Goal: Task Accomplishment & Management: Use online tool/utility

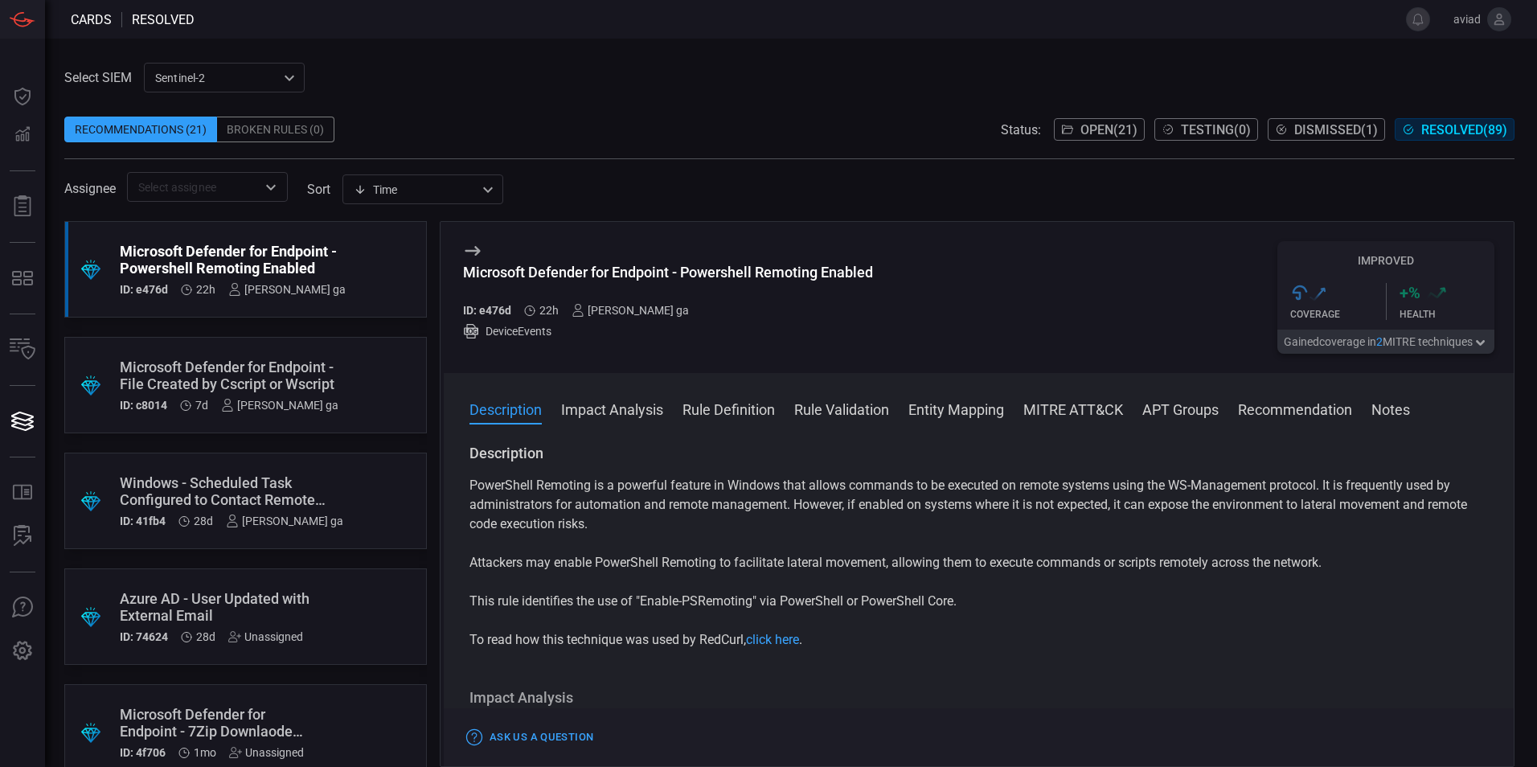
click at [1077, 148] on span at bounding box center [789, 150] width 1450 height 16
click at [1082, 135] on span "Open ( 21 )" at bounding box center [1108, 129] width 57 height 15
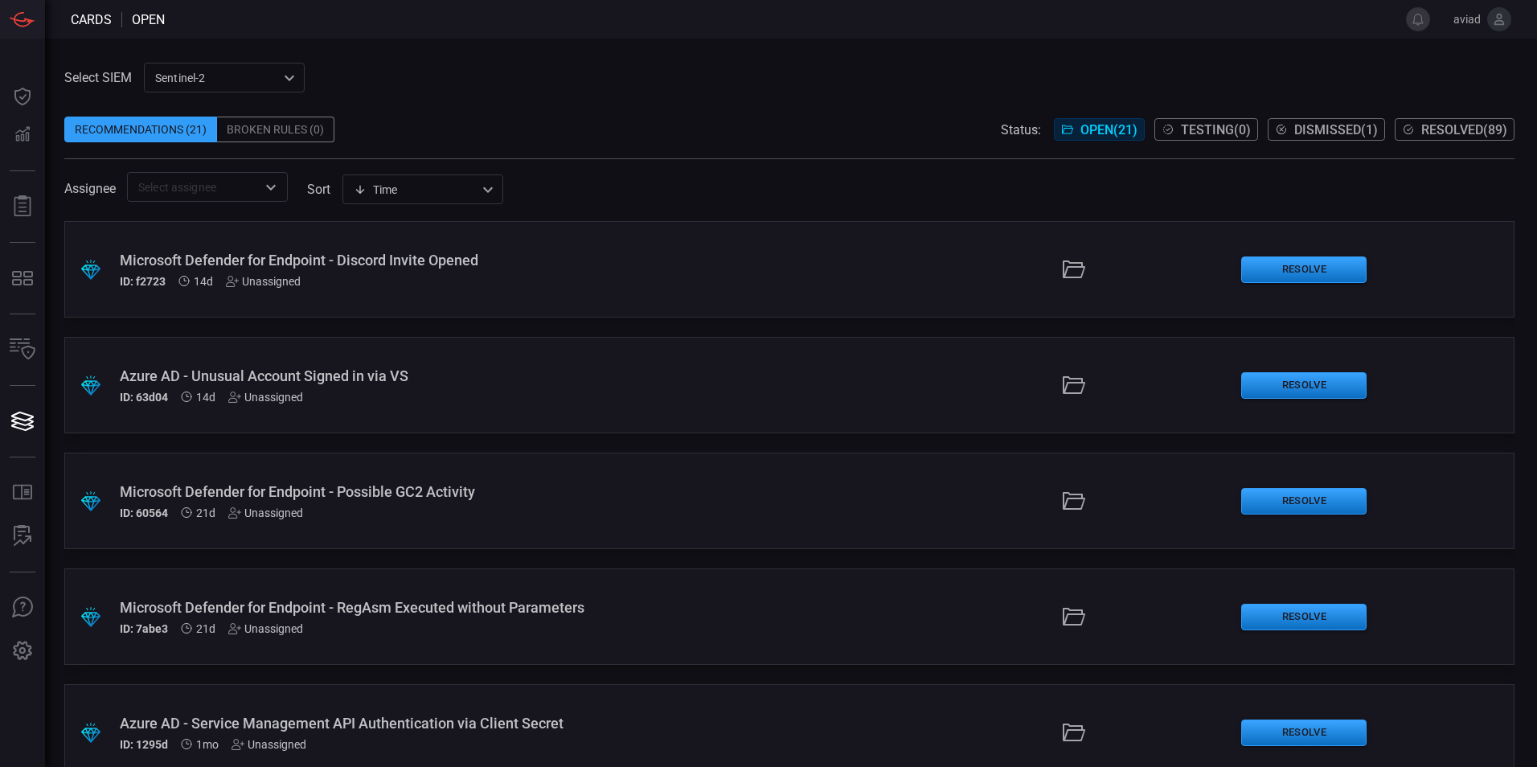
click at [1459, 113] on span at bounding box center [789, 104] width 1450 height 24
click at [1453, 139] on button "Resolved ( 89 )" at bounding box center [1454, 129] width 120 height 23
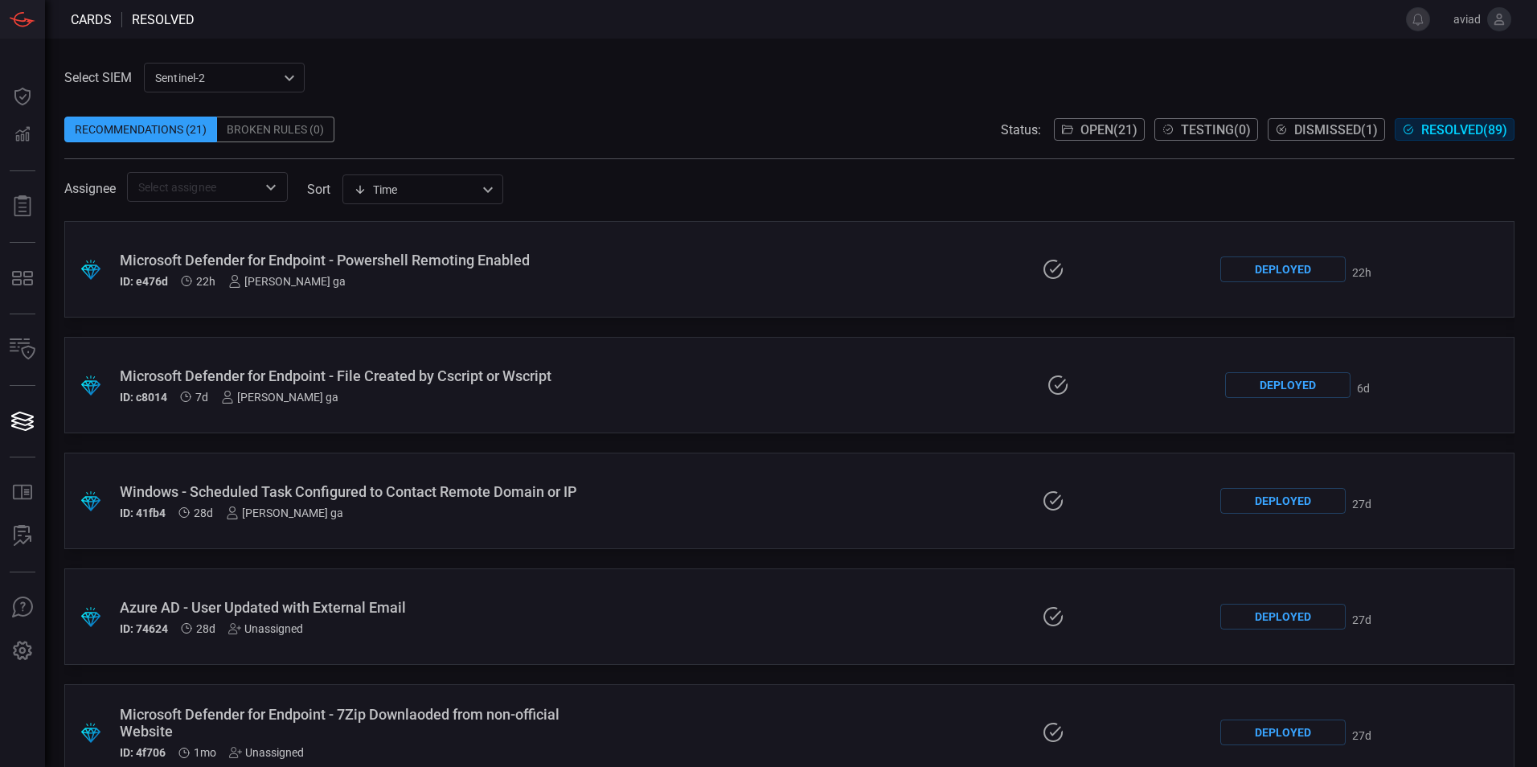
click at [743, 285] on div ".suggested_cards_icon{fill:url(#suggested_cards_icon);} Microsoft Defender for …" at bounding box center [789, 269] width 1450 height 96
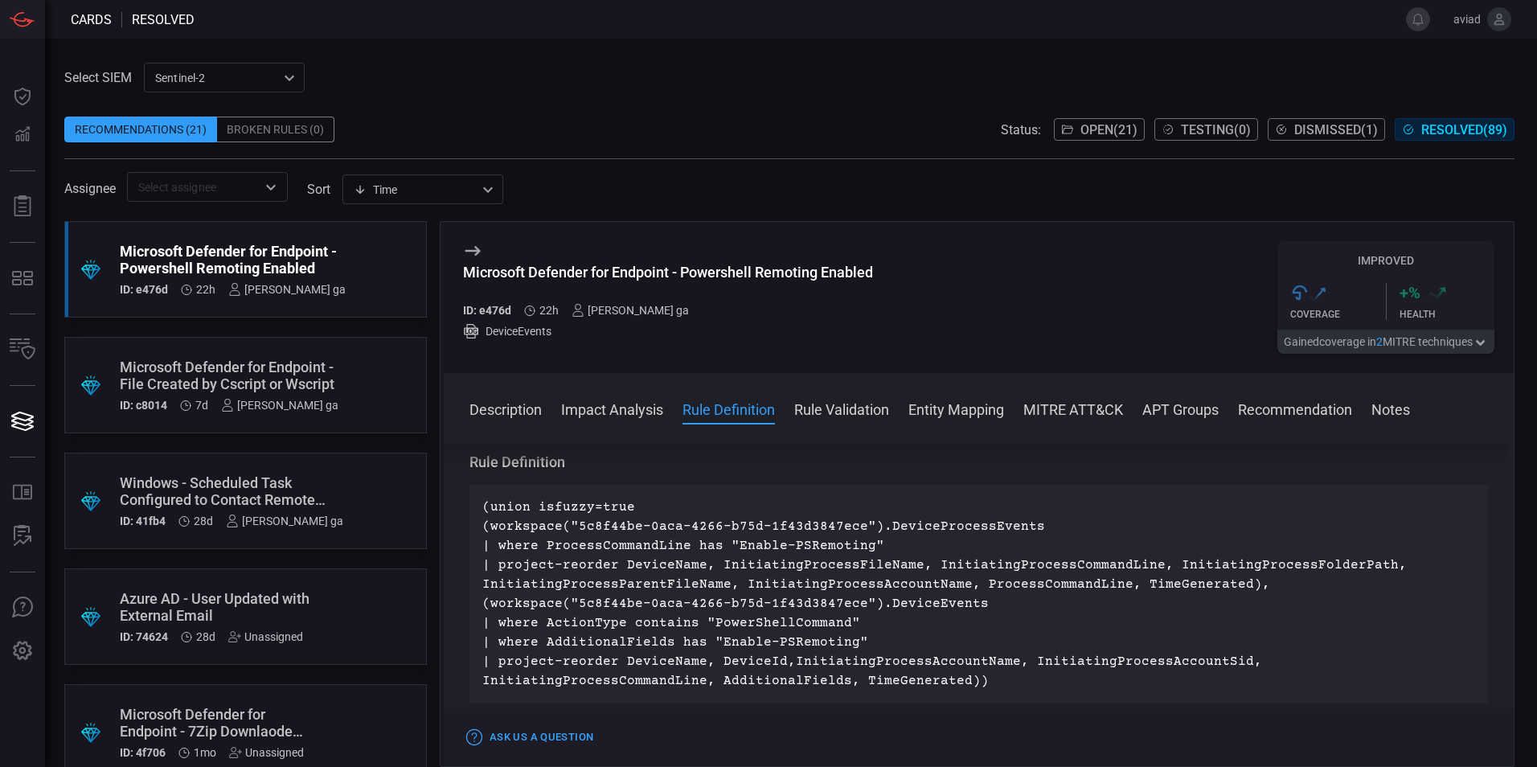
scroll to position [482, 0]
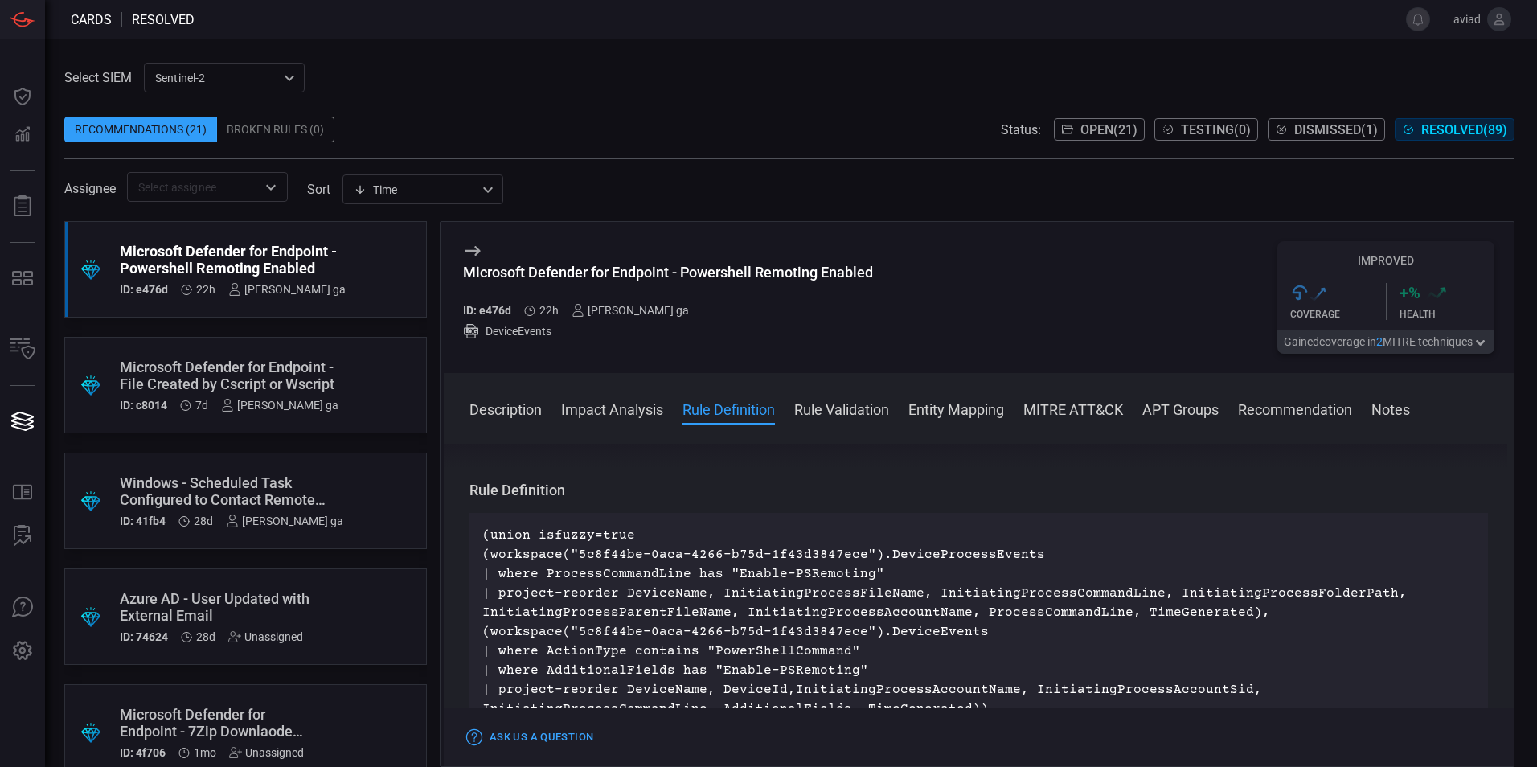
click at [600, 532] on p "(union isfuzzy=true (workspace("5c8f44be-0aca-4266-b75d-1f43d3847ece").DevicePr…" at bounding box center [978, 622] width 992 height 193
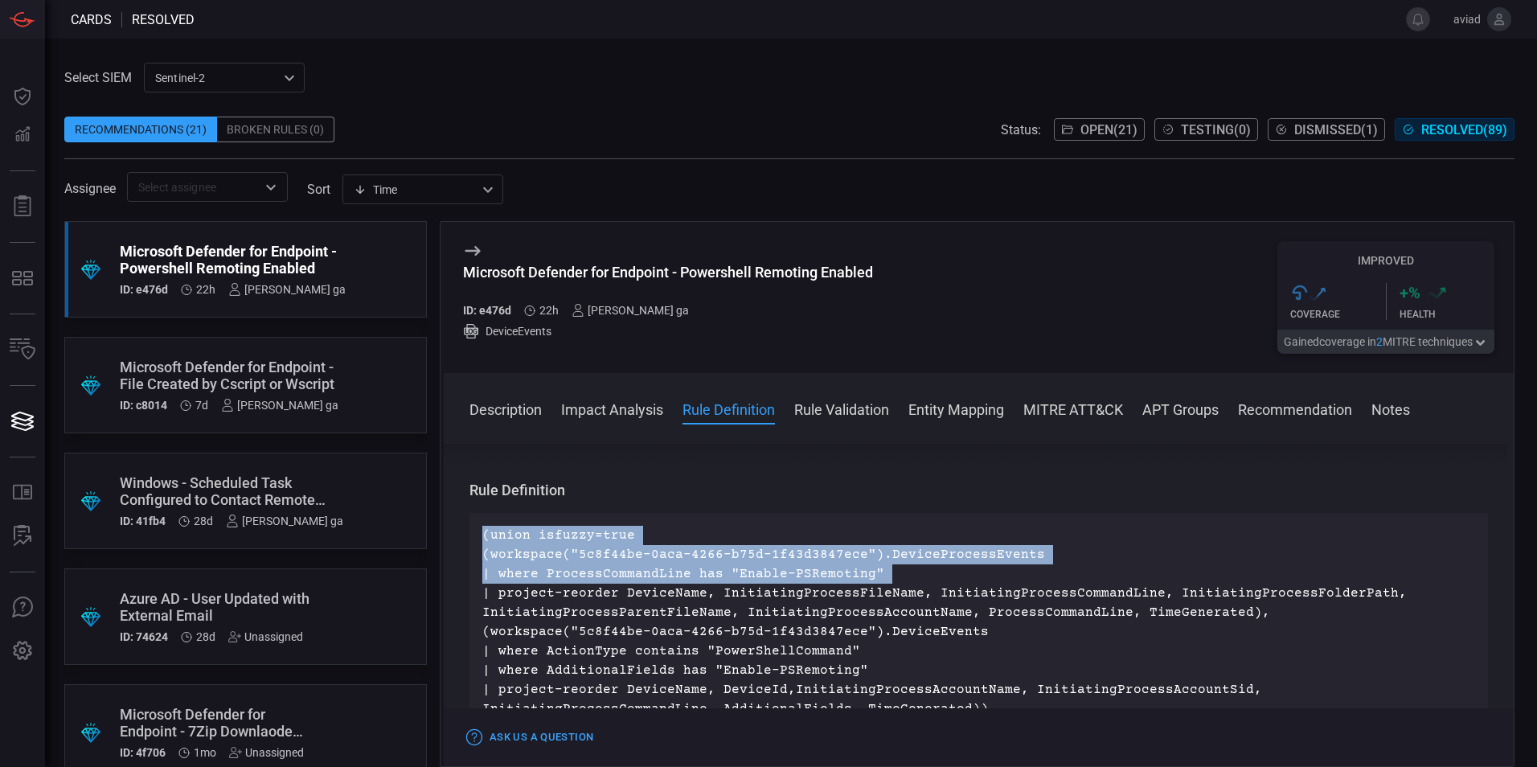
scroll to position [563, 0]
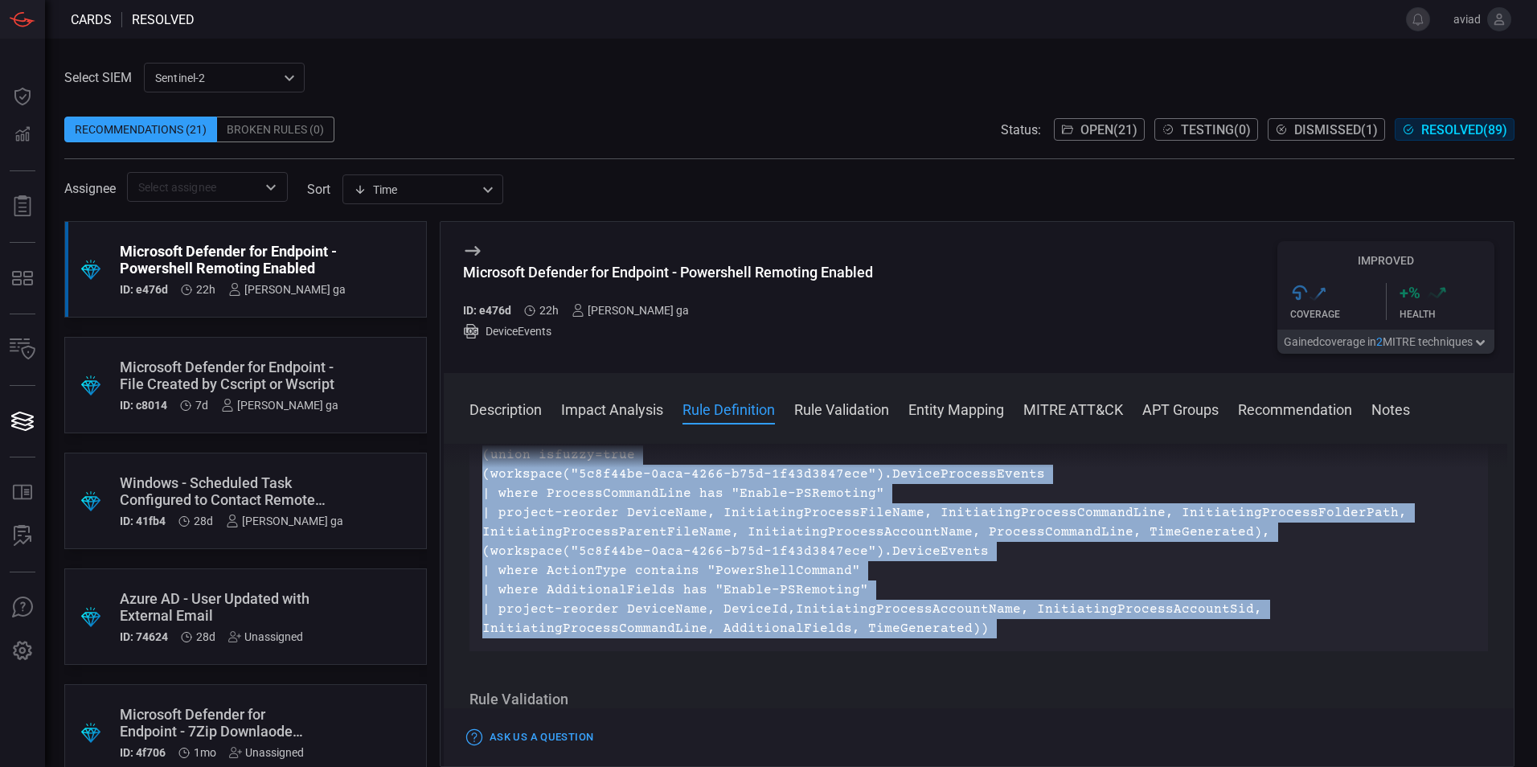
drag, startPoint x: 600, startPoint y: 532, endPoint x: 753, endPoint y: 629, distance: 181.0
click at [753, 629] on p "(union isfuzzy=true (workspace("5c8f44be-0aca-4266-b75d-1f43d3847ece").DevicePr…" at bounding box center [978, 541] width 992 height 193
copy p "(union isfuzzy=true (workspace("5c8f44be-0aca-4266-b75d-1f43d3847ece").DevicePr…"
click at [739, 544] on p "(union isfuzzy=true (workspace("5c8f44be-0aca-4266-b75d-1f43d3847ece").DevicePr…" at bounding box center [978, 541] width 992 height 193
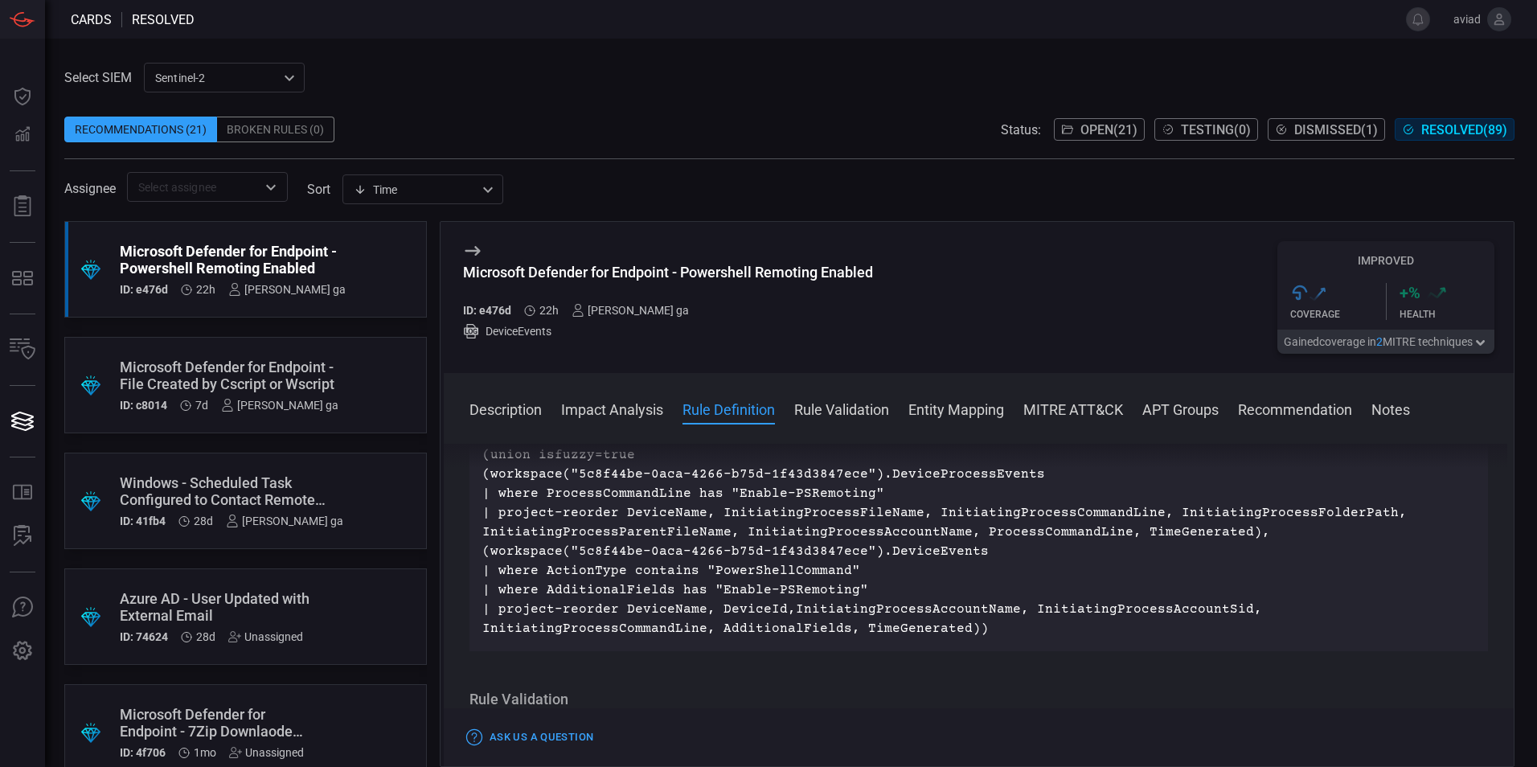
click at [452, 105] on span at bounding box center [789, 104] width 1450 height 24
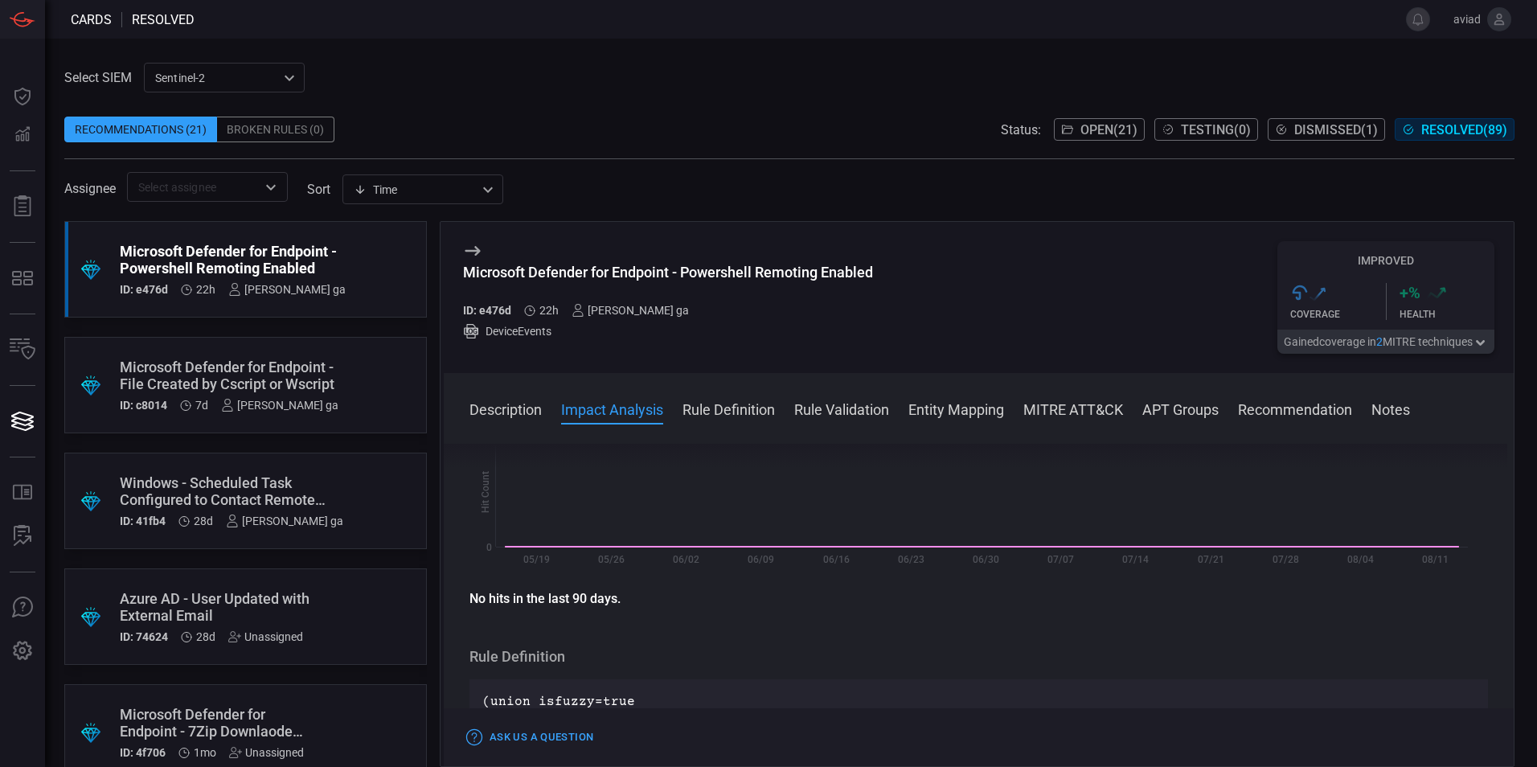
scroll to position [321, 0]
